Goal: Information Seeking & Learning: Learn about a topic

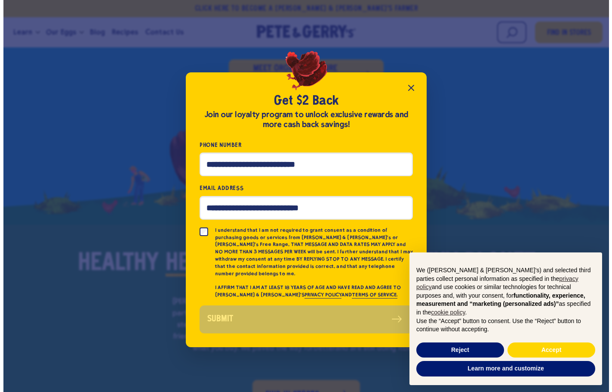
scroll to position [476, 0]
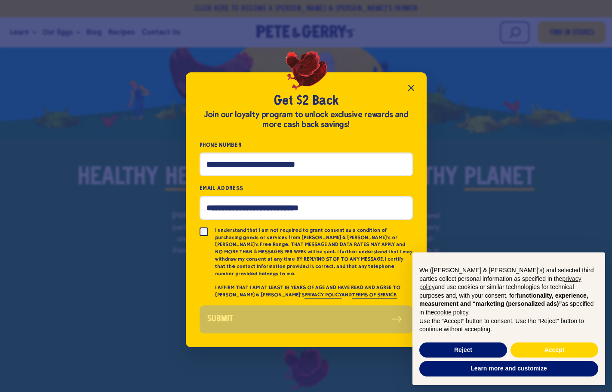
click at [412, 90] on icon "Close popup" at bounding box center [411, 88] width 10 height 10
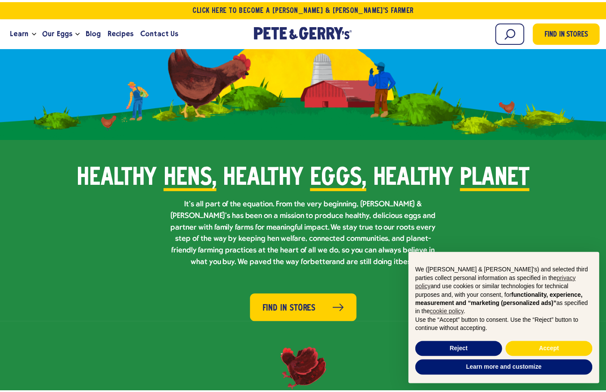
scroll to position [473, 0]
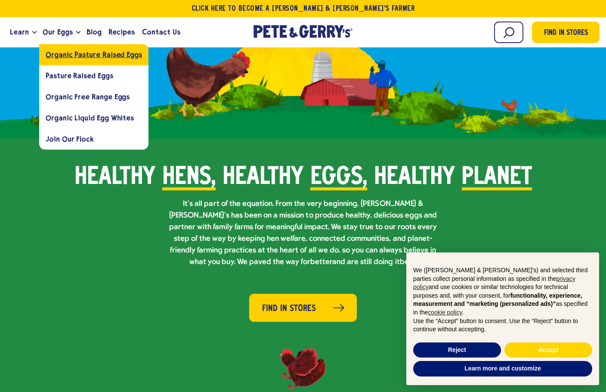
click at [80, 55] on span "Organic Pasture Raised Eggs" at bounding box center [94, 54] width 96 height 8
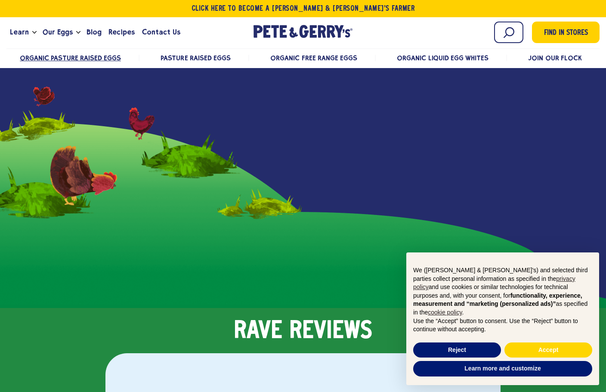
scroll to position [1162, 0]
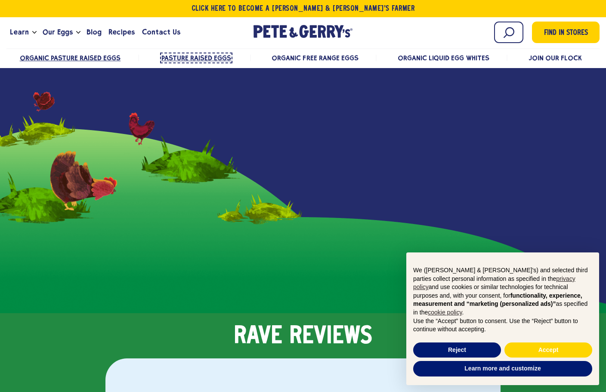
click at [213, 57] on span "Pasture Raised Eggs" at bounding box center [196, 58] width 70 height 8
